Goal: Navigation & Orientation: Find specific page/section

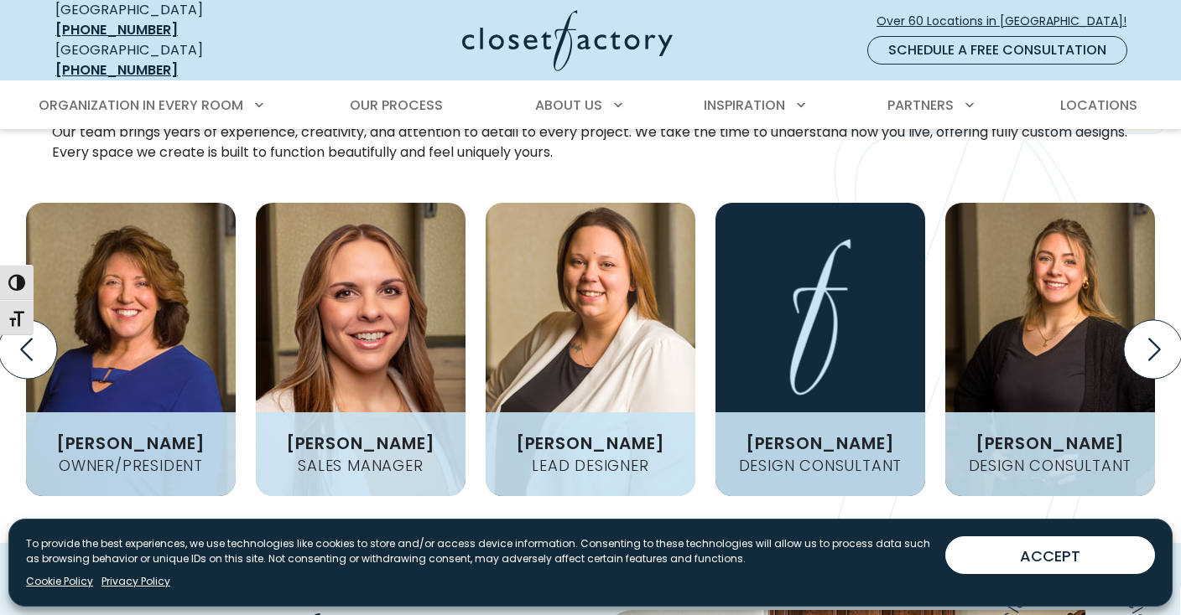
scroll to position [2215, 0]
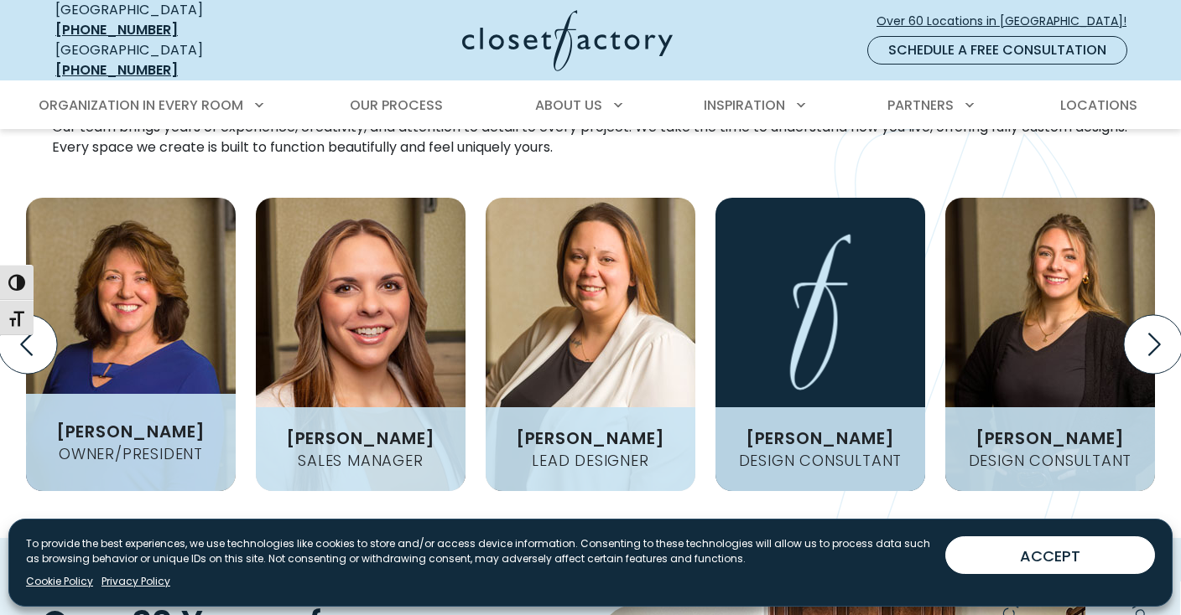
click at [169, 423] on h3 "[PERSON_NAME]" at bounding box center [130, 431] width 163 height 17
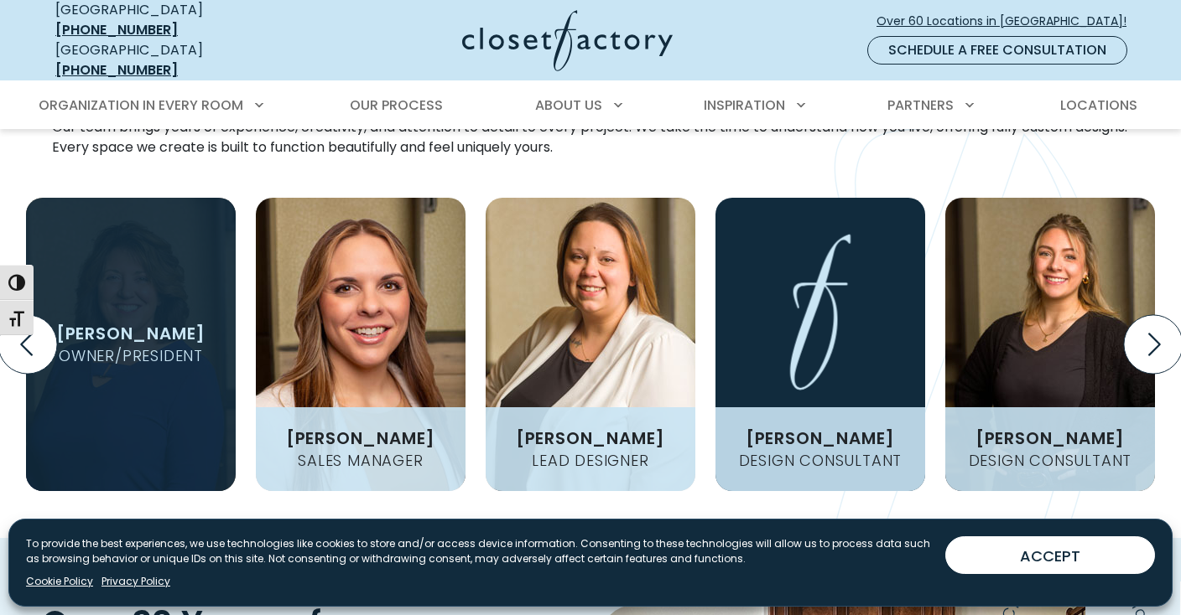
click at [146, 325] on h3 "[PERSON_NAME]" at bounding box center [130, 333] width 163 height 17
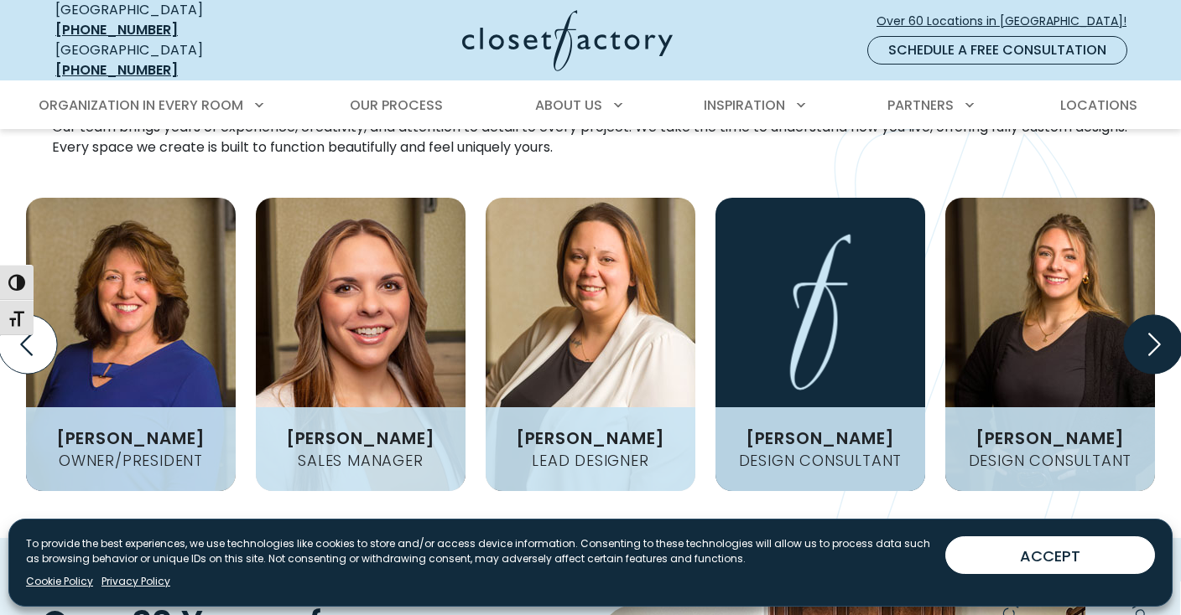
click at [1156, 315] on icon "Next slide" at bounding box center [1153, 344] width 59 height 59
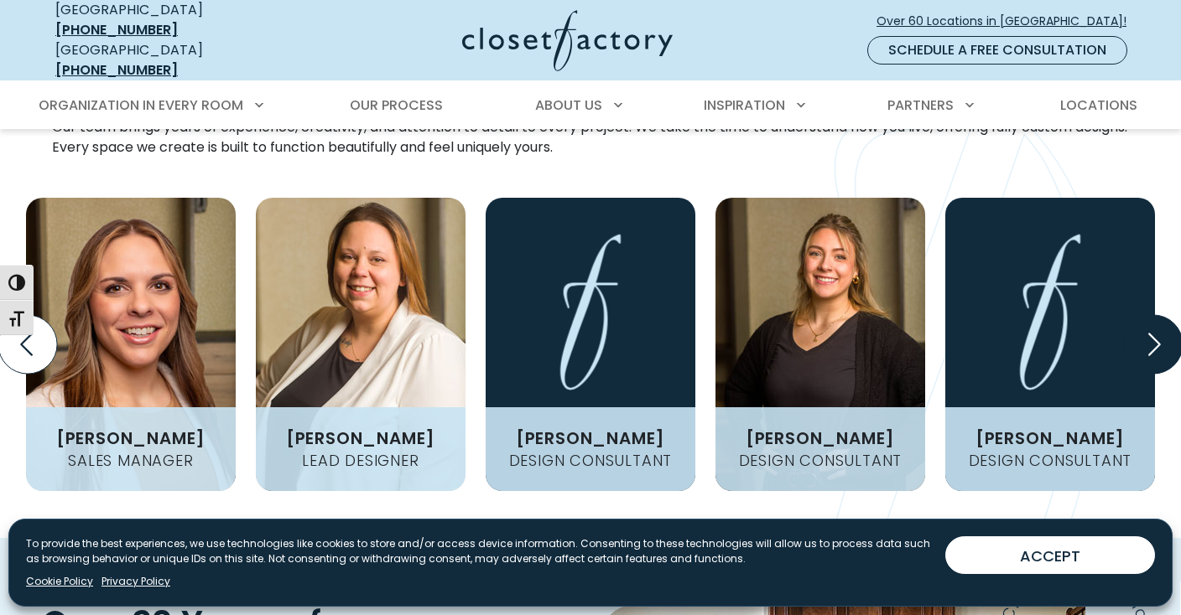
click at [1156, 315] on icon "Next slide" at bounding box center [1153, 344] width 59 height 59
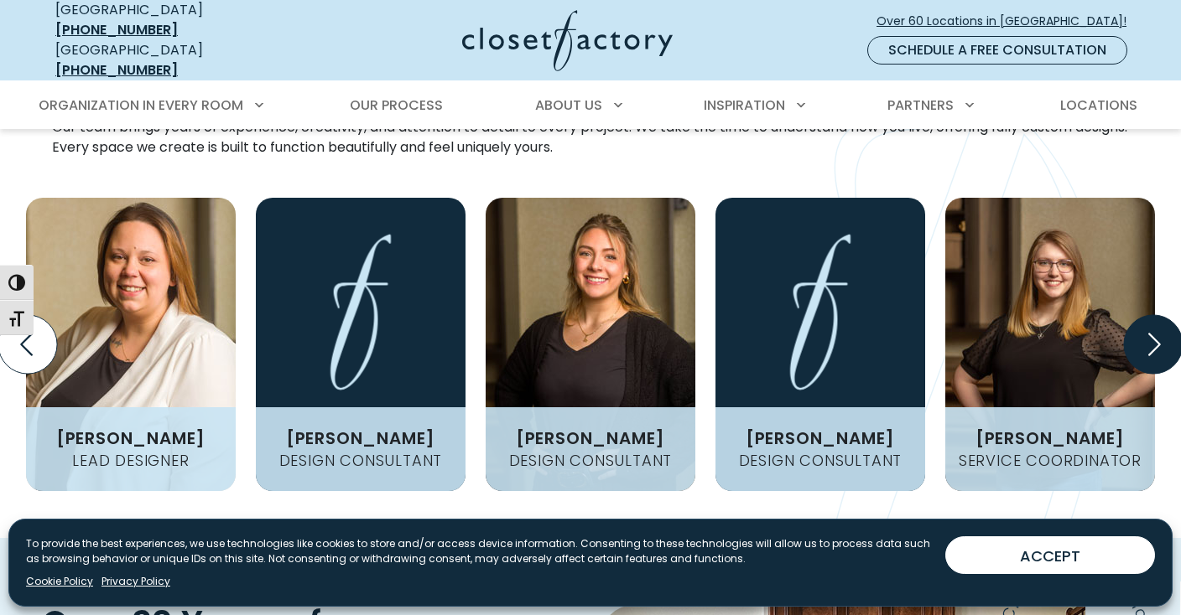
click at [1156, 315] on icon "Next slide" at bounding box center [1153, 344] width 59 height 59
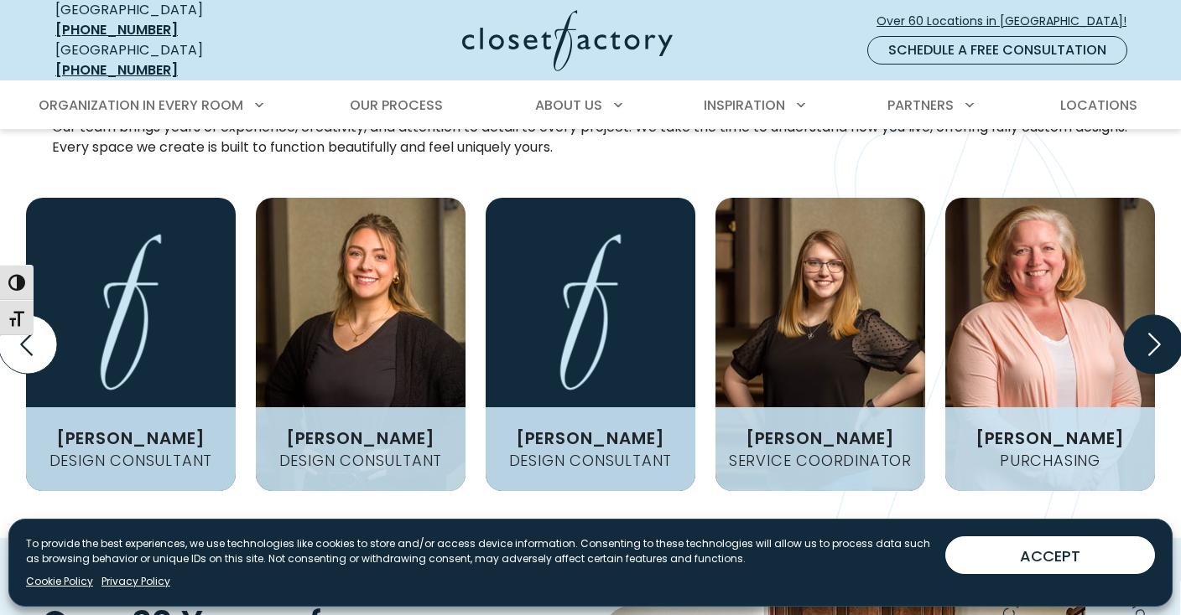
click at [1156, 315] on icon "Next slide" at bounding box center [1153, 344] width 59 height 59
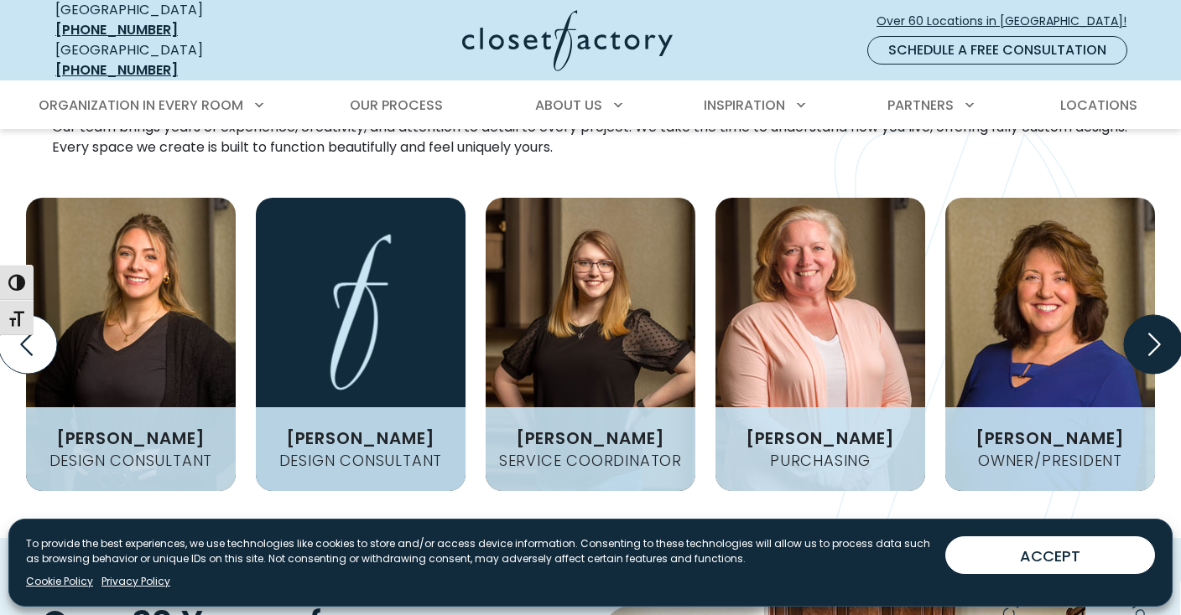
click at [1156, 315] on icon "Next slide" at bounding box center [1153, 344] width 59 height 59
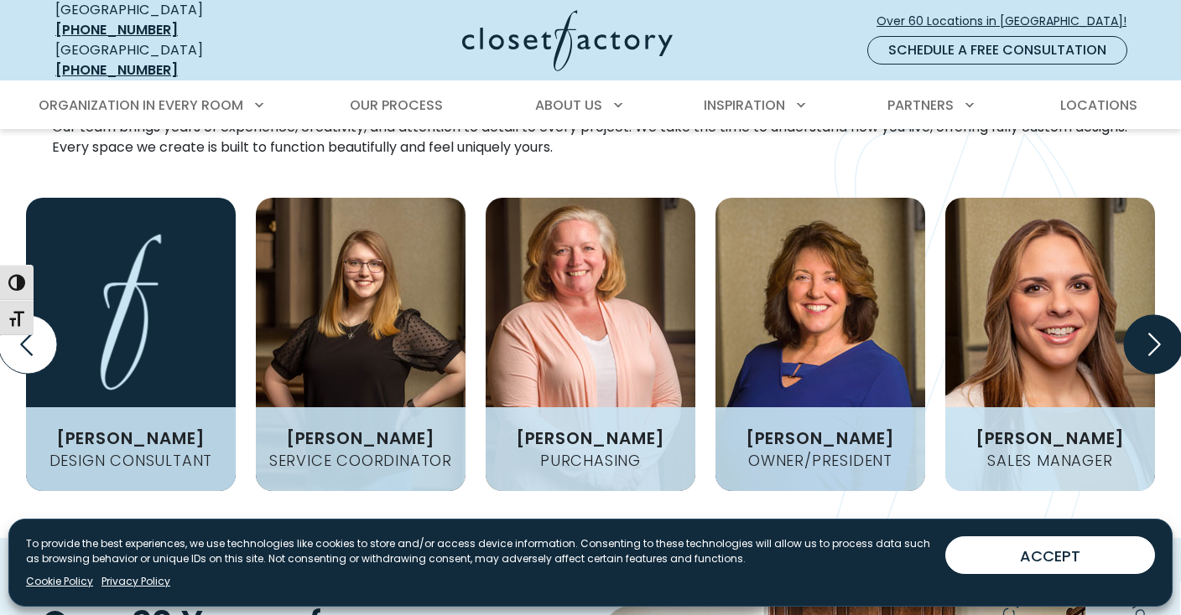
click at [1156, 315] on icon "Next slide" at bounding box center [1153, 344] width 59 height 59
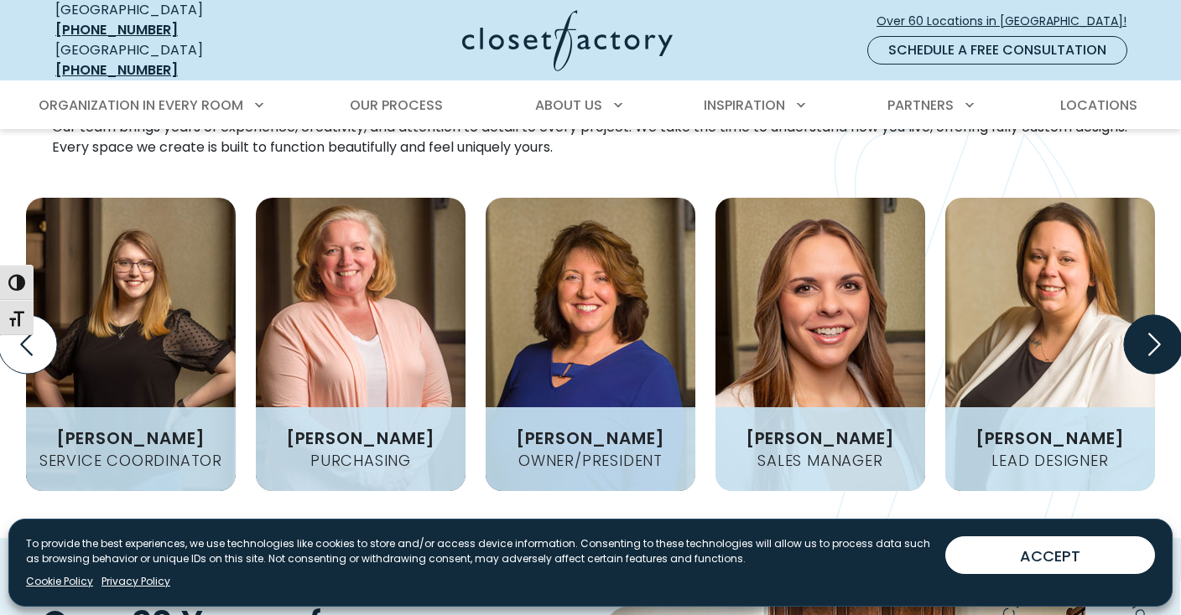
click at [1156, 315] on icon "Next slide" at bounding box center [1153, 344] width 59 height 59
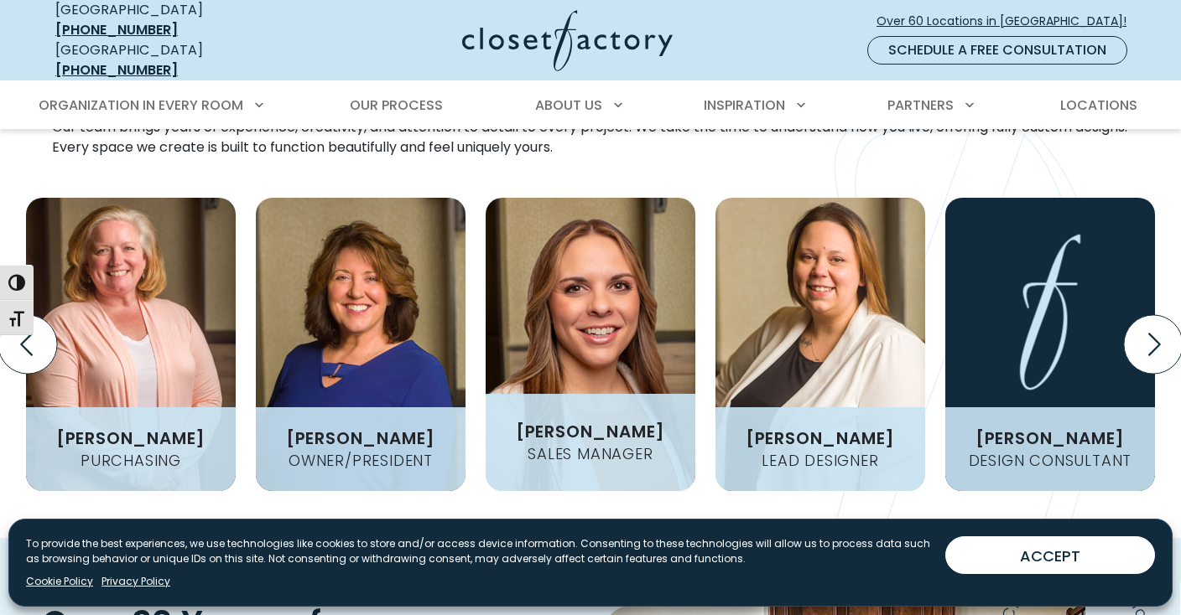
click at [605, 423] on h3 "[PERSON_NAME]" at bounding box center [590, 431] width 163 height 17
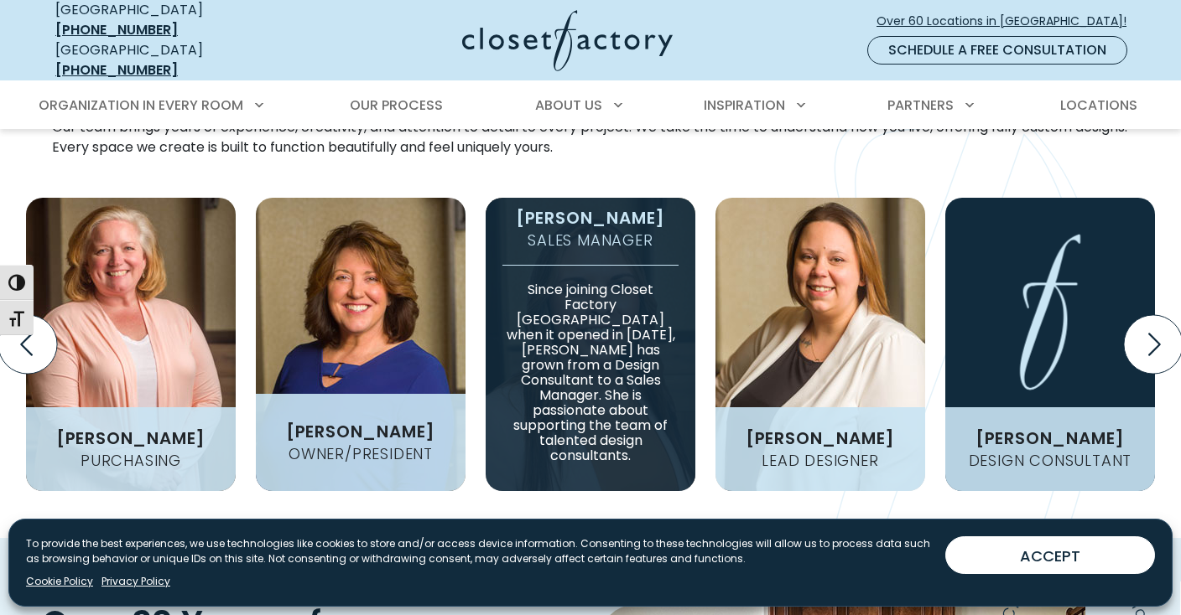
click at [399, 447] on h4 "Owner/President" at bounding box center [361, 454] width 158 height 15
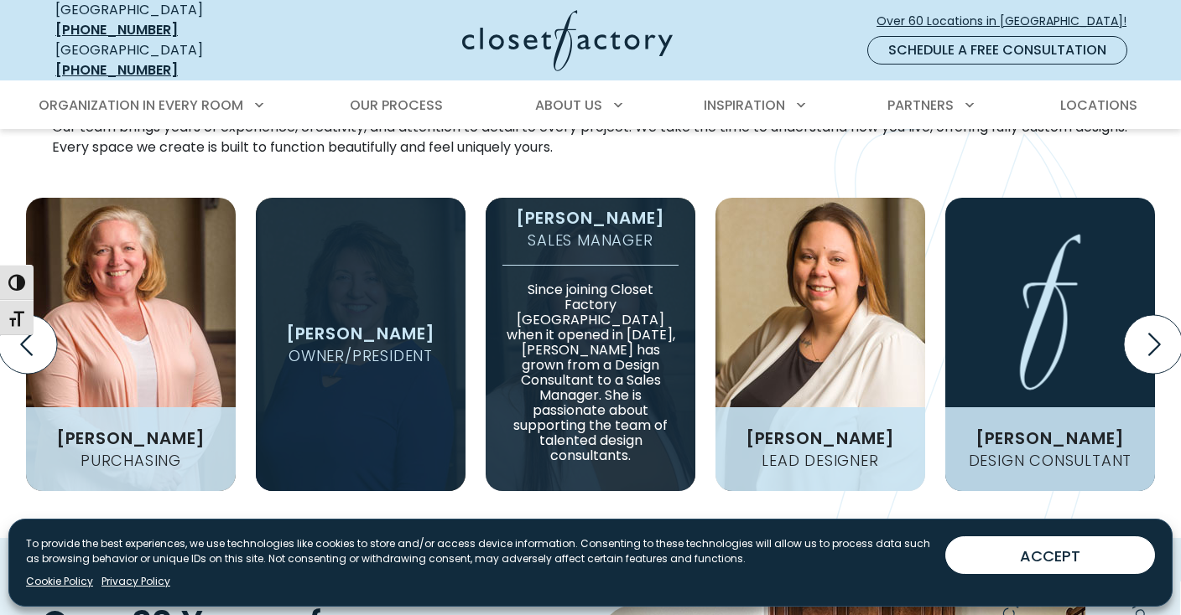
click at [595, 367] on p "Since joining Closet Factory [GEOGRAPHIC_DATA] when it opened in [DATE], [PERSO…" at bounding box center [590, 364] width 176 height 199
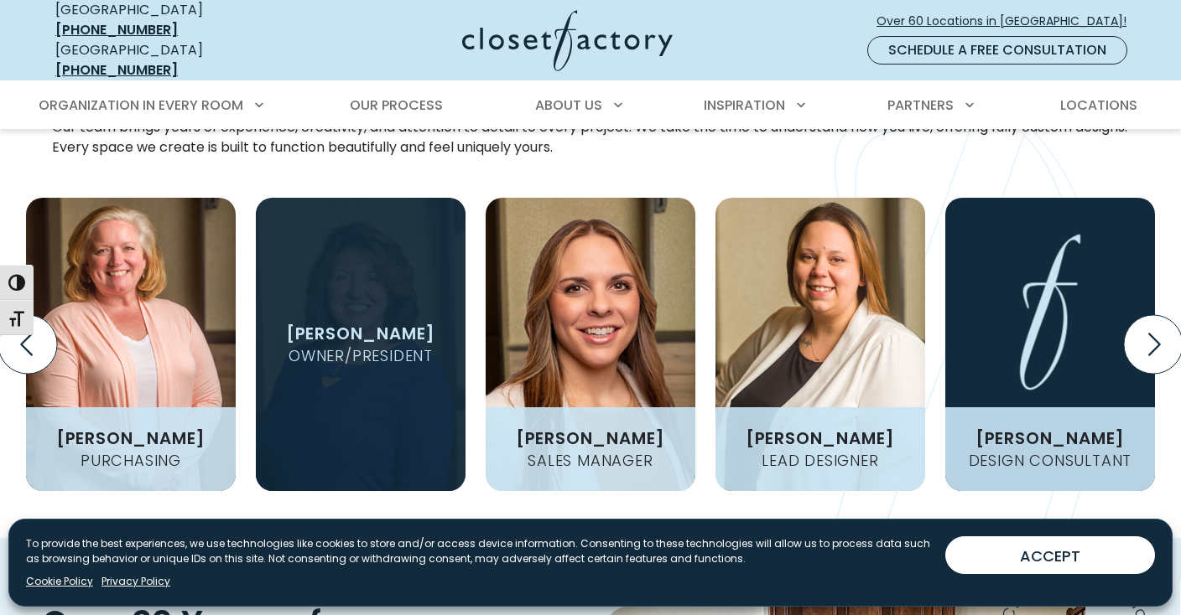
click at [382, 349] on h4 "Owner/President" at bounding box center [361, 356] width 158 height 15
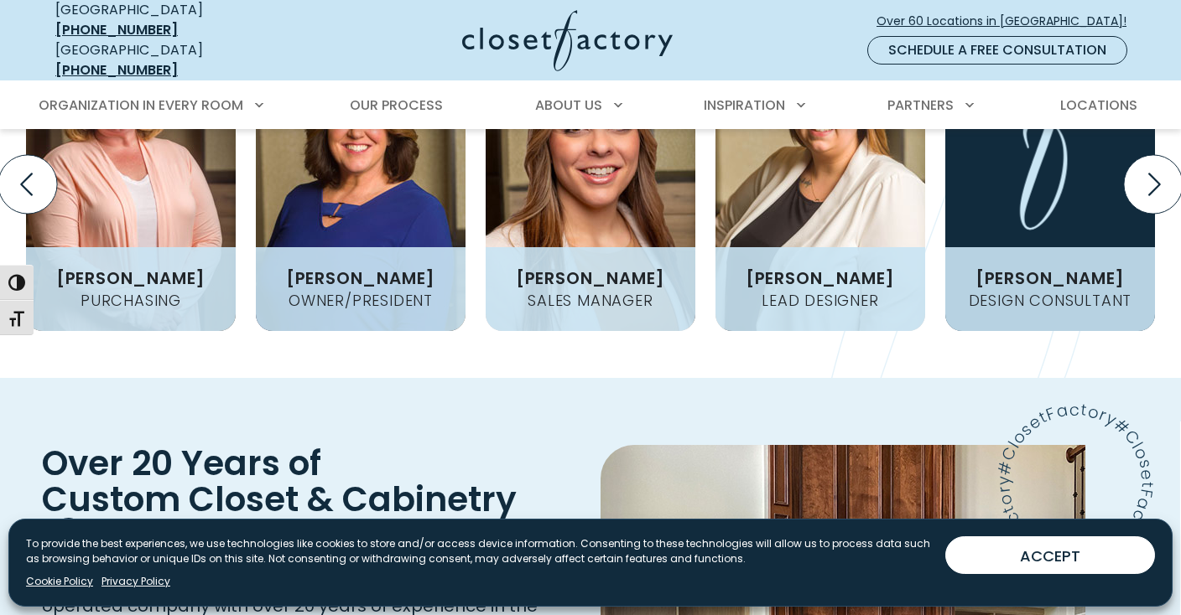
scroll to position [2464, 0]
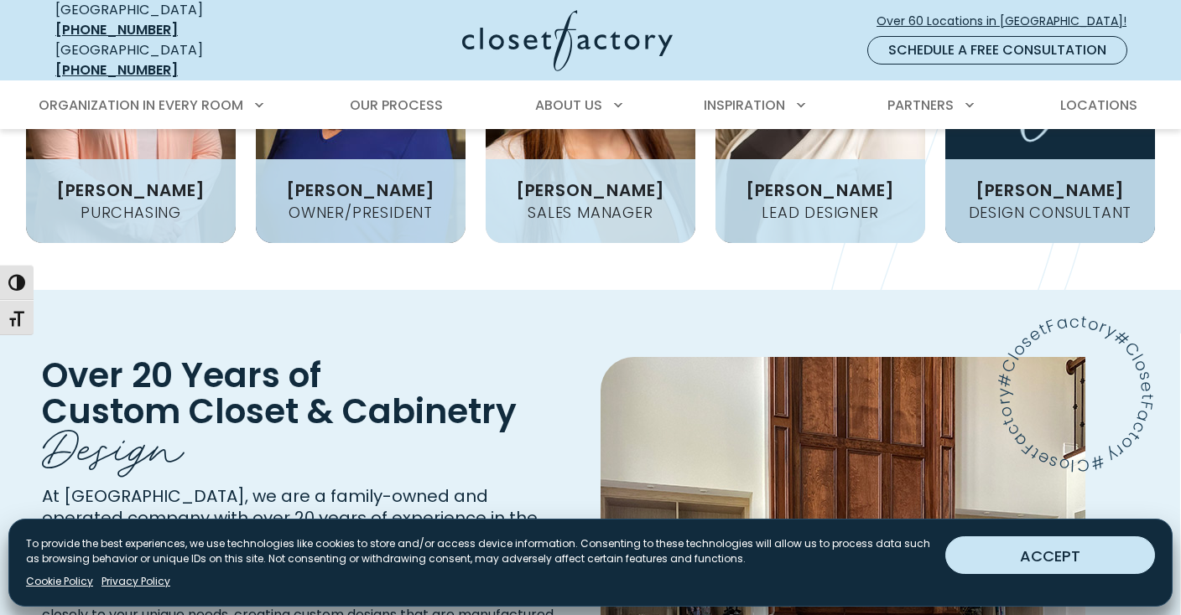
click at [1077, 557] on button "ACCEPT" at bounding box center [1050, 556] width 210 height 38
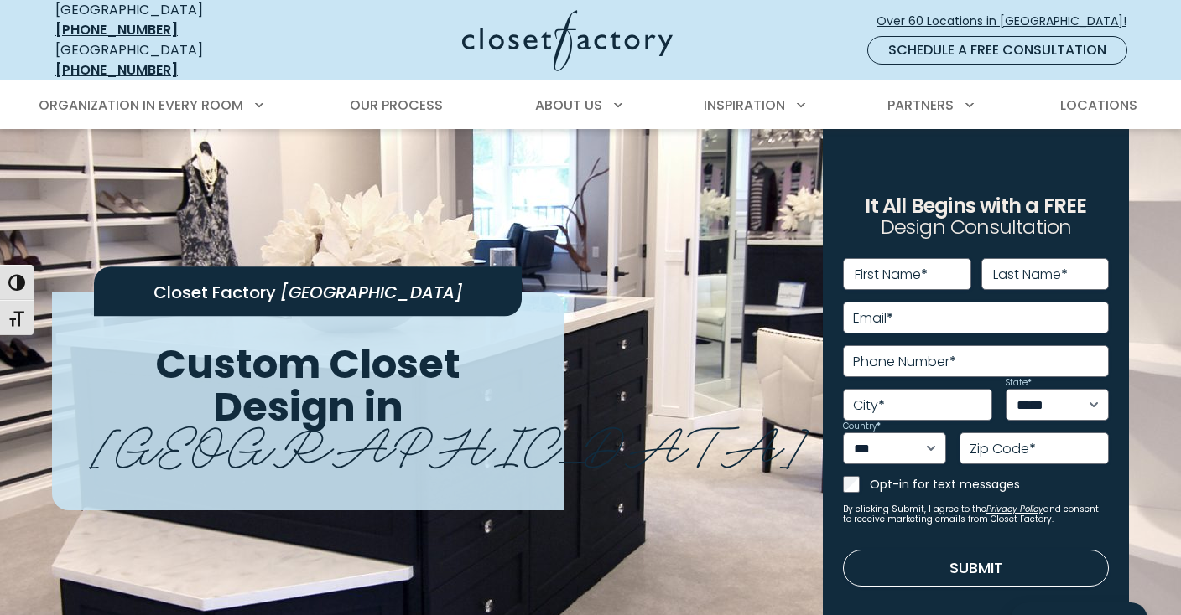
scroll to position [0, 0]
